Goal: Transaction & Acquisition: Purchase product/service

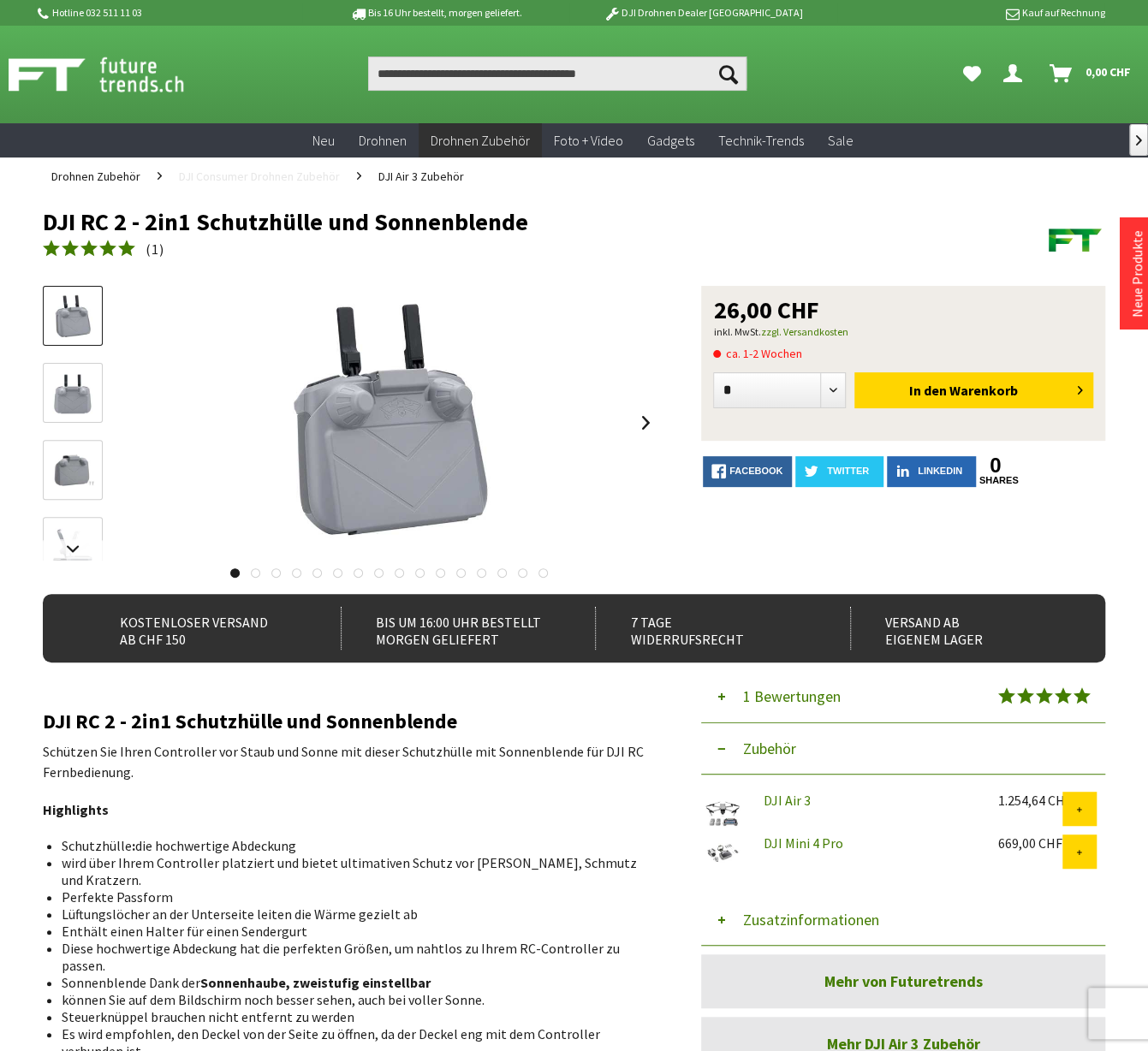
click at [225, 178] on span "DJI Consumer Drohnen Zubehör" at bounding box center [259, 176] width 161 height 16
click at [534, 68] on input "Produkt, Marke, Kategorie, EAN, Artikelnummer…" at bounding box center [557, 73] width 377 height 34
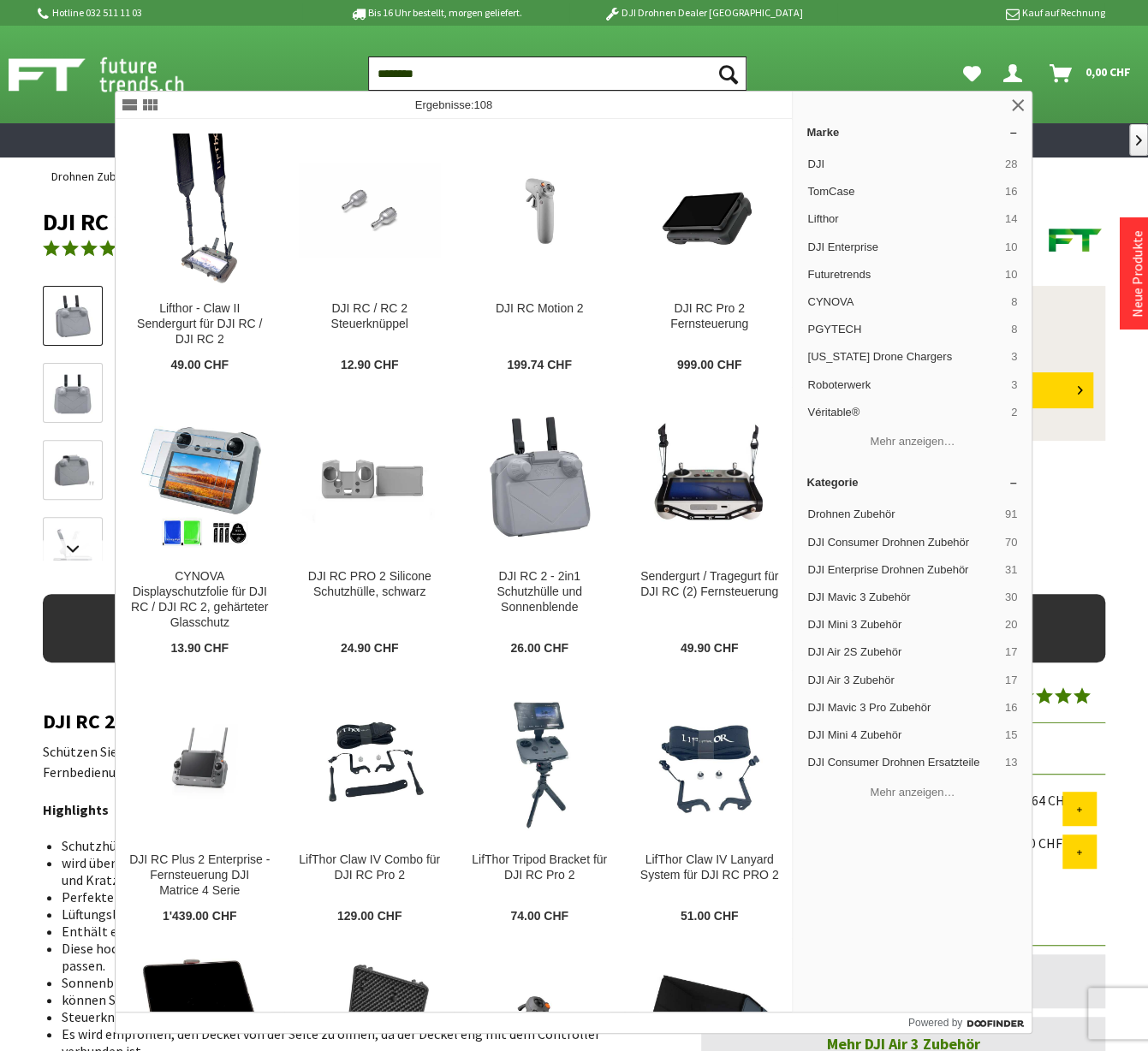
type input "********"
click at [711, 56] on button "Suchen" at bounding box center [729, 73] width 36 height 34
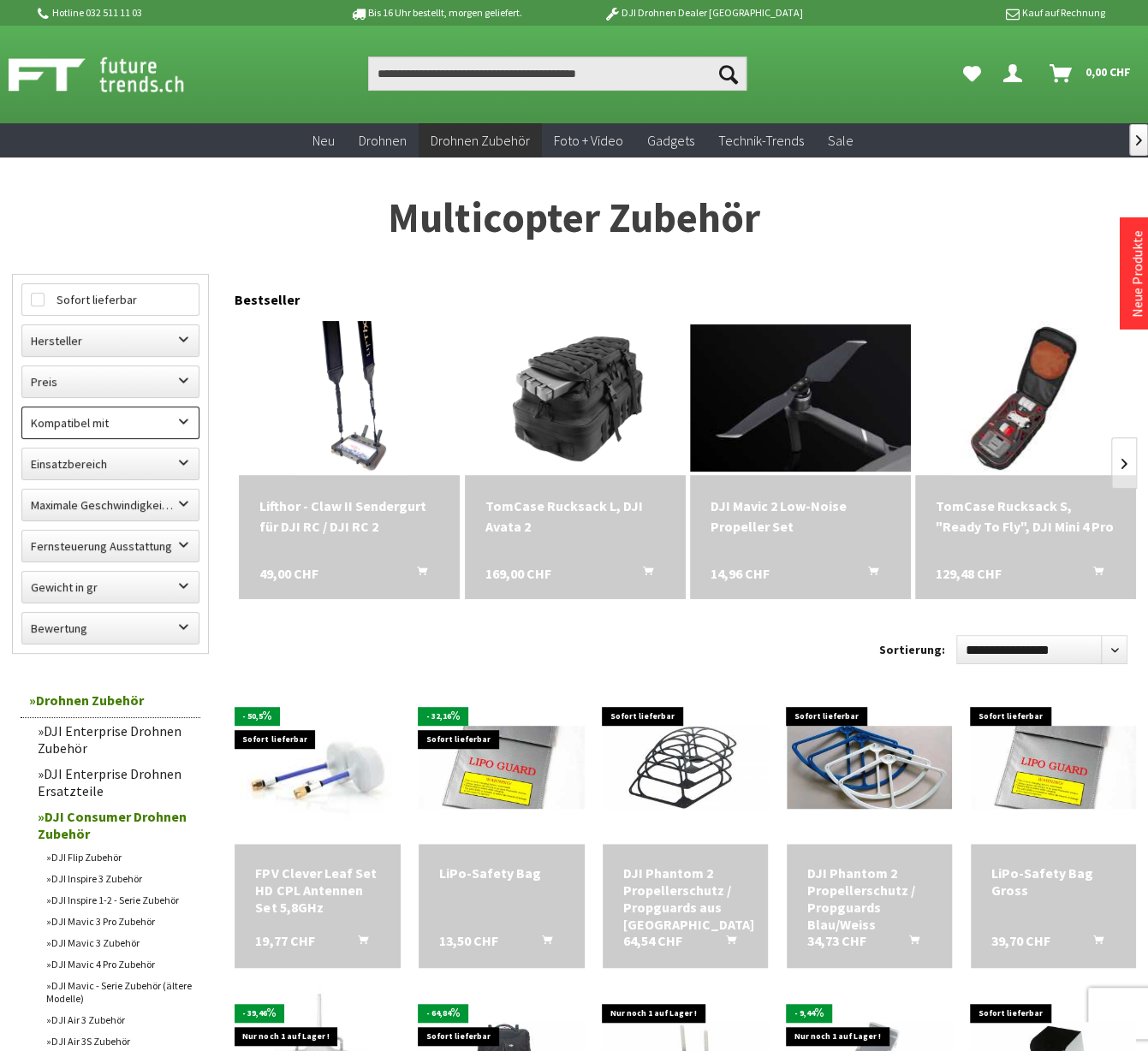
click at [169, 418] on label "Kompatibel mit" at bounding box center [110, 423] width 177 height 31
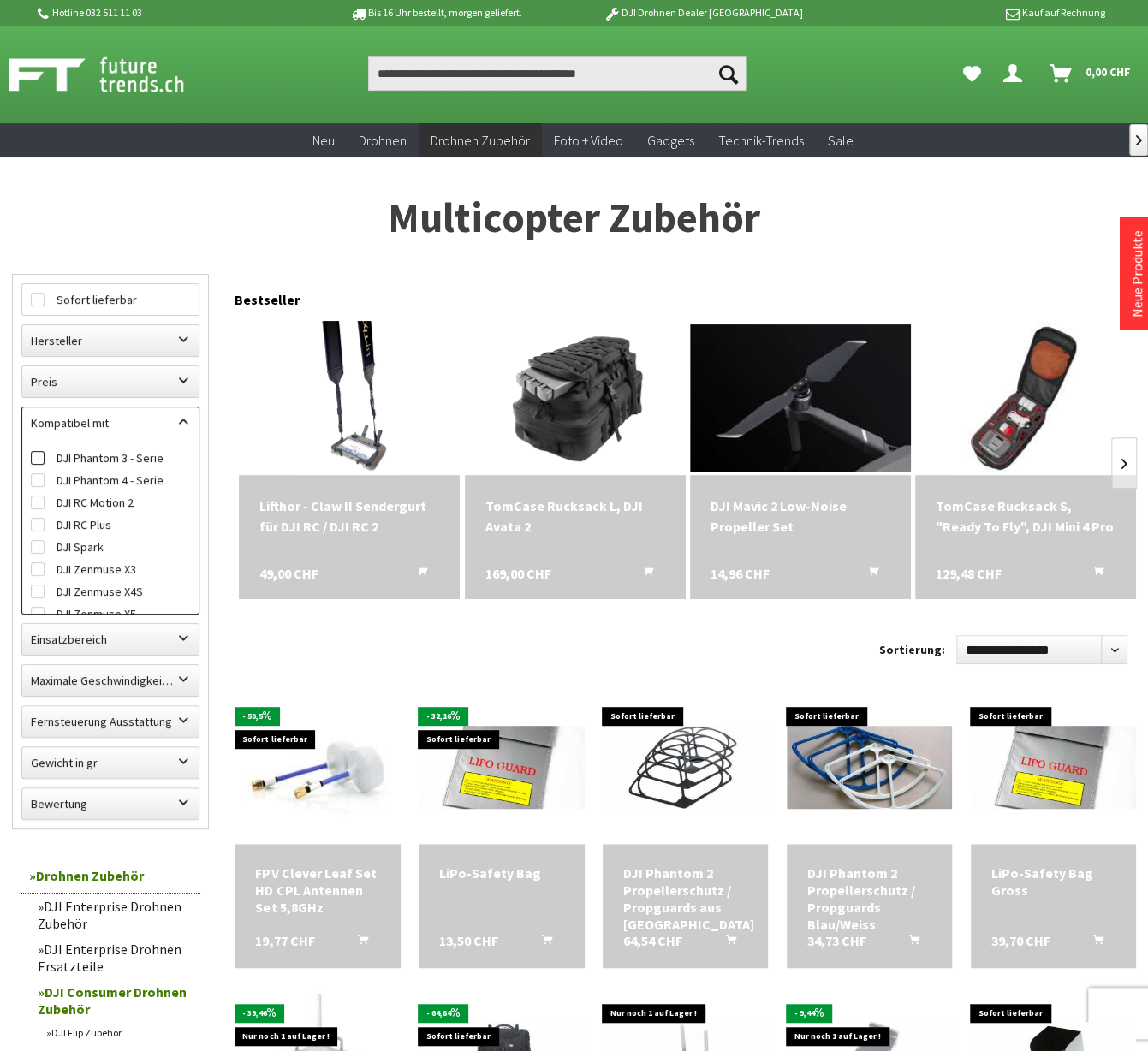
scroll to position [878, 0]
click at [105, 580] on label "DJI Mini 4 Pro" at bounding box center [110, 588] width 159 height 22
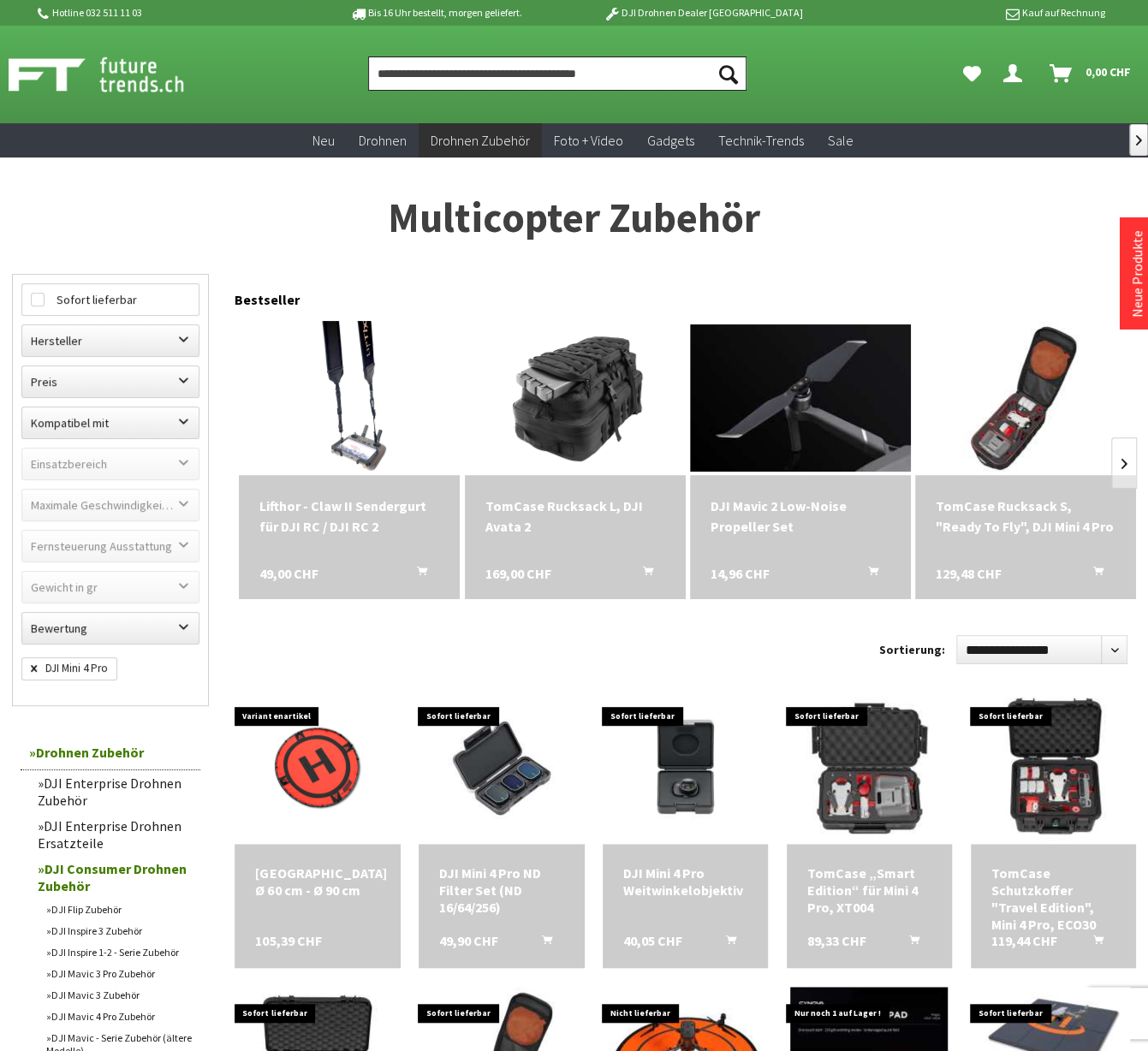
click at [495, 71] on input "Produkt, Marke, Kategorie, EAN, Artikelnummer…" at bounding box center [557, 73] width 377 height 34
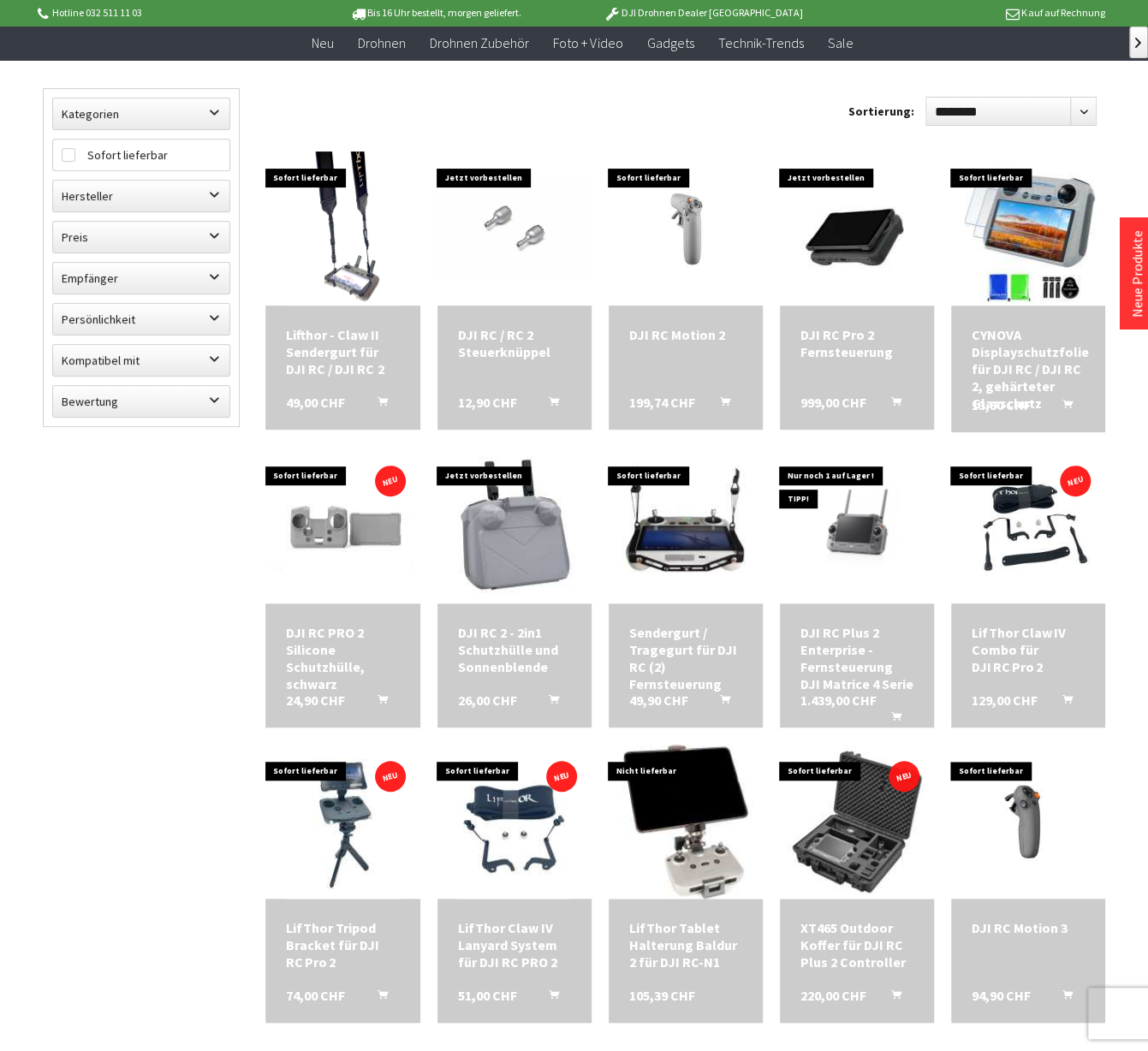
scroll to position [169, 0]
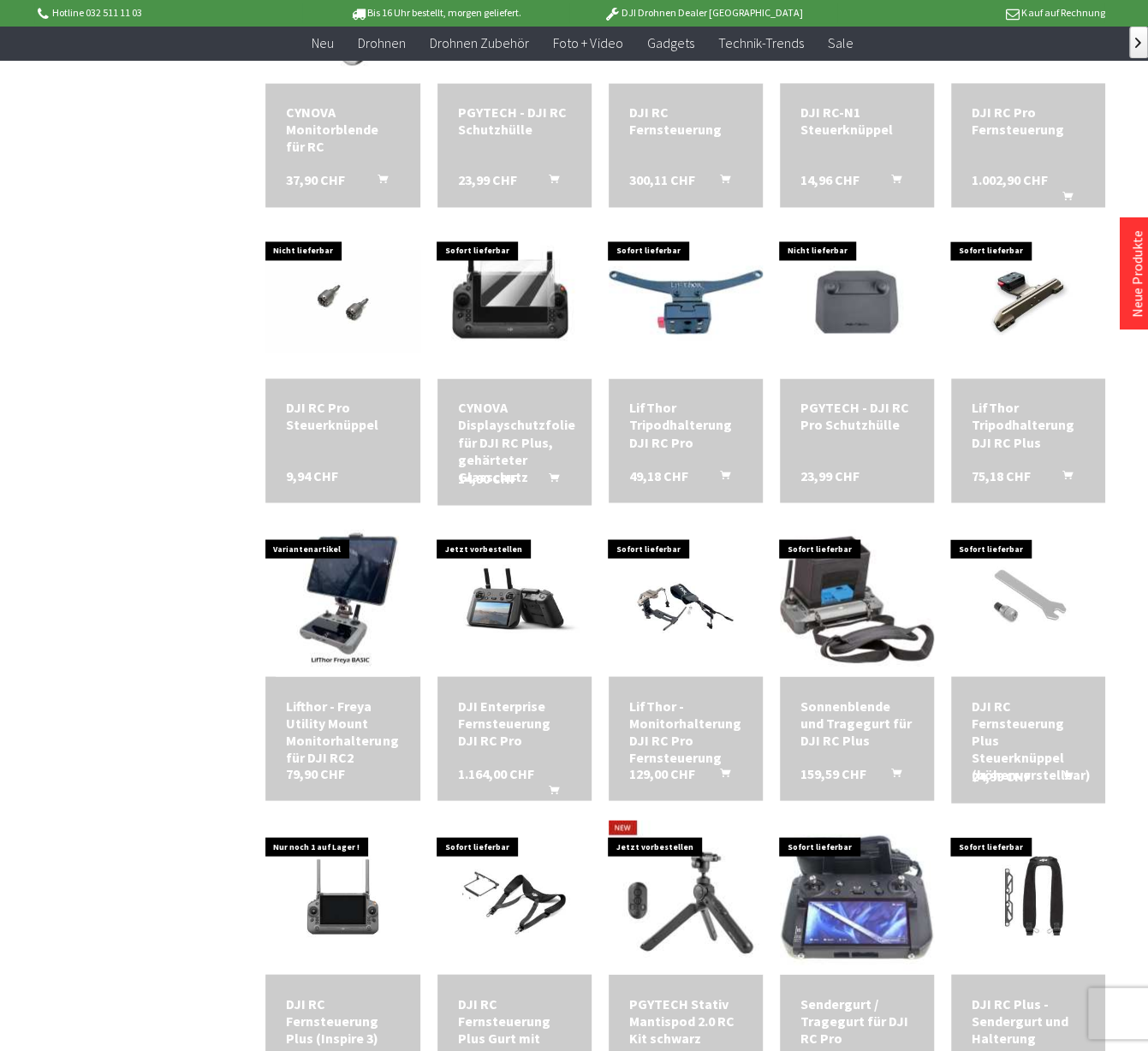
scroll to position [1280, 0]
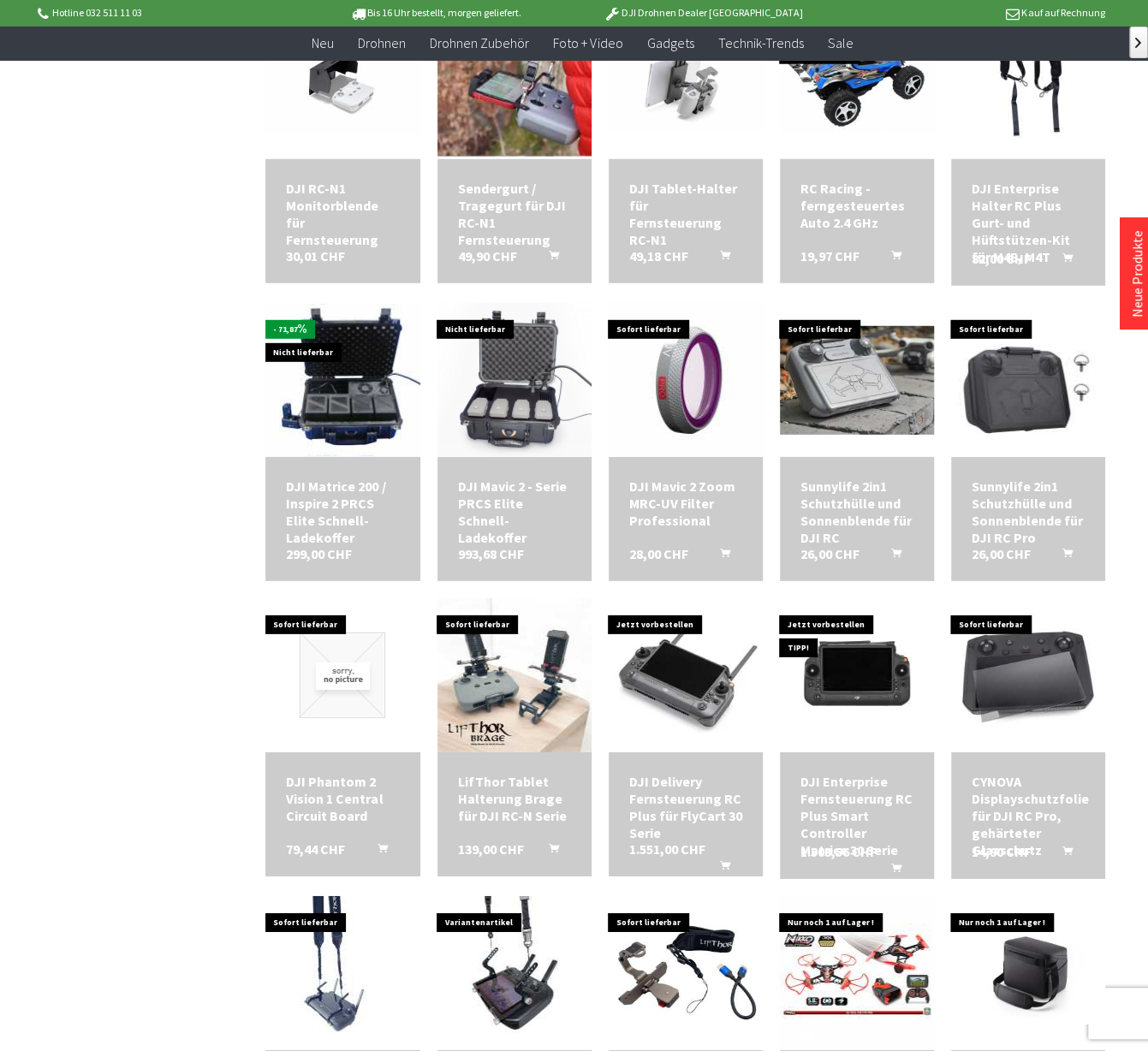
scroll to position [2391, 0]
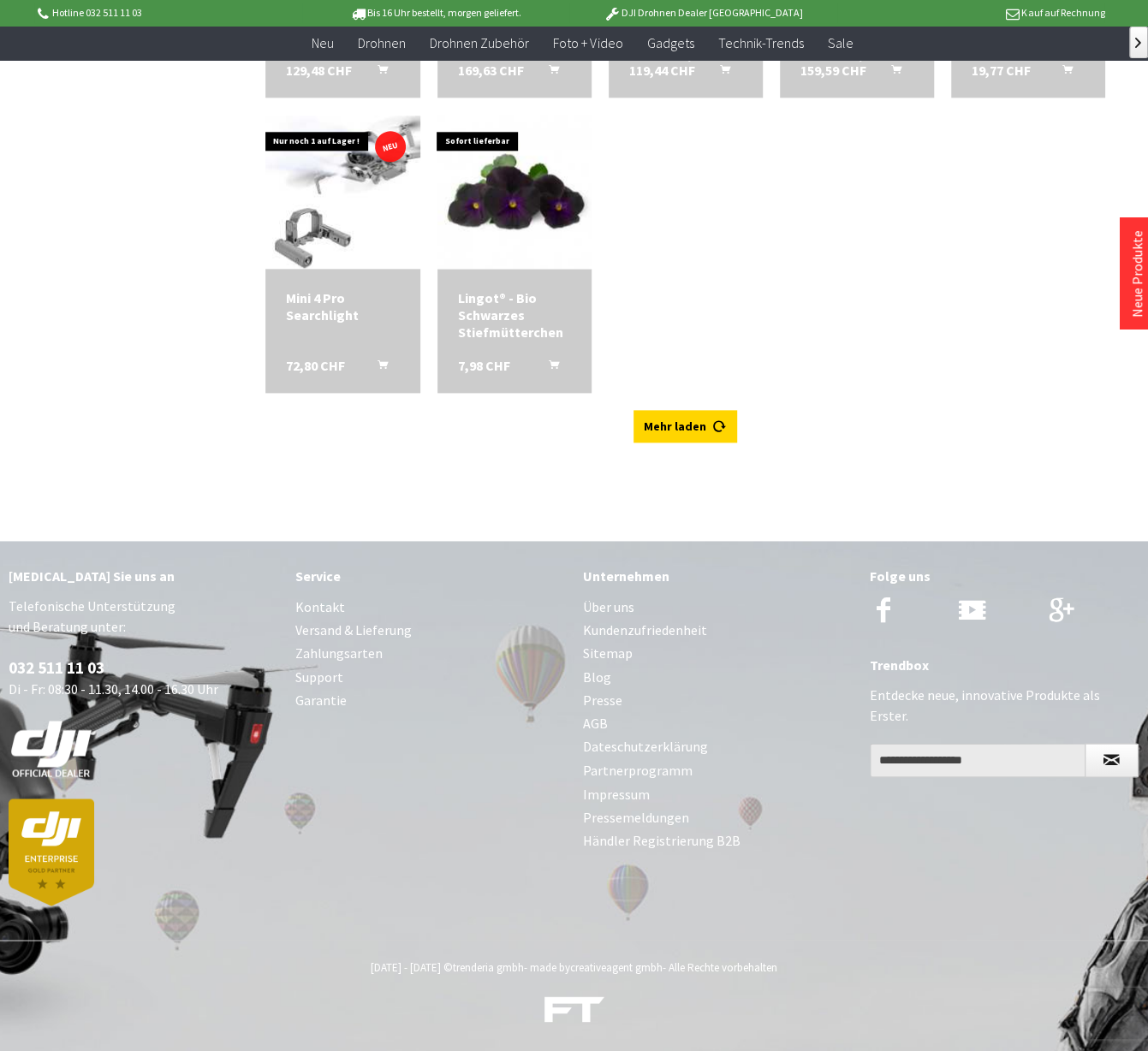
scroll to position [4406, 0]
